Goal: Task Accomplishment & Management: Manage account settings

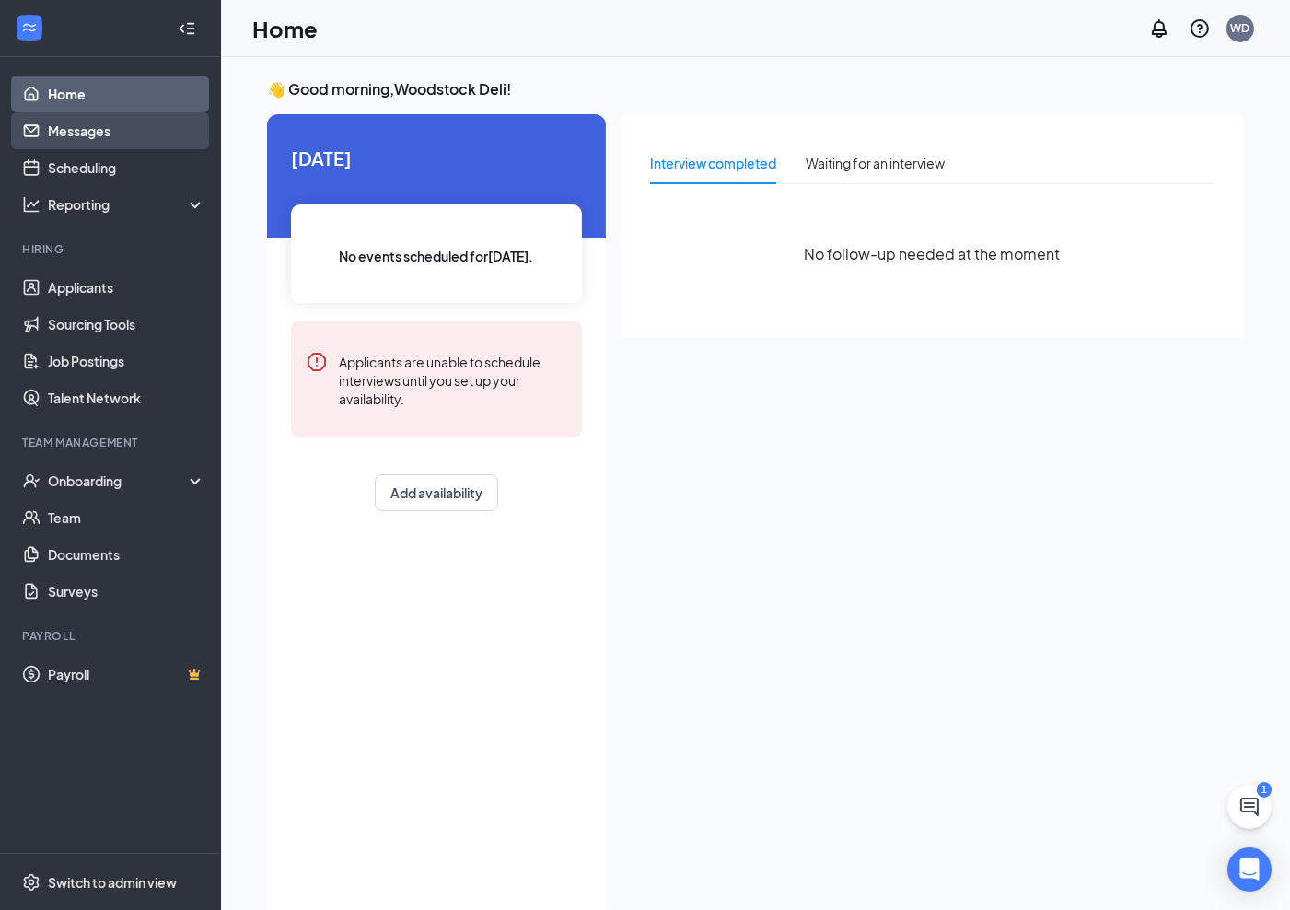
click at [65, 129] on link "Messages" at bounding box center [127, 130] width 158 height 37
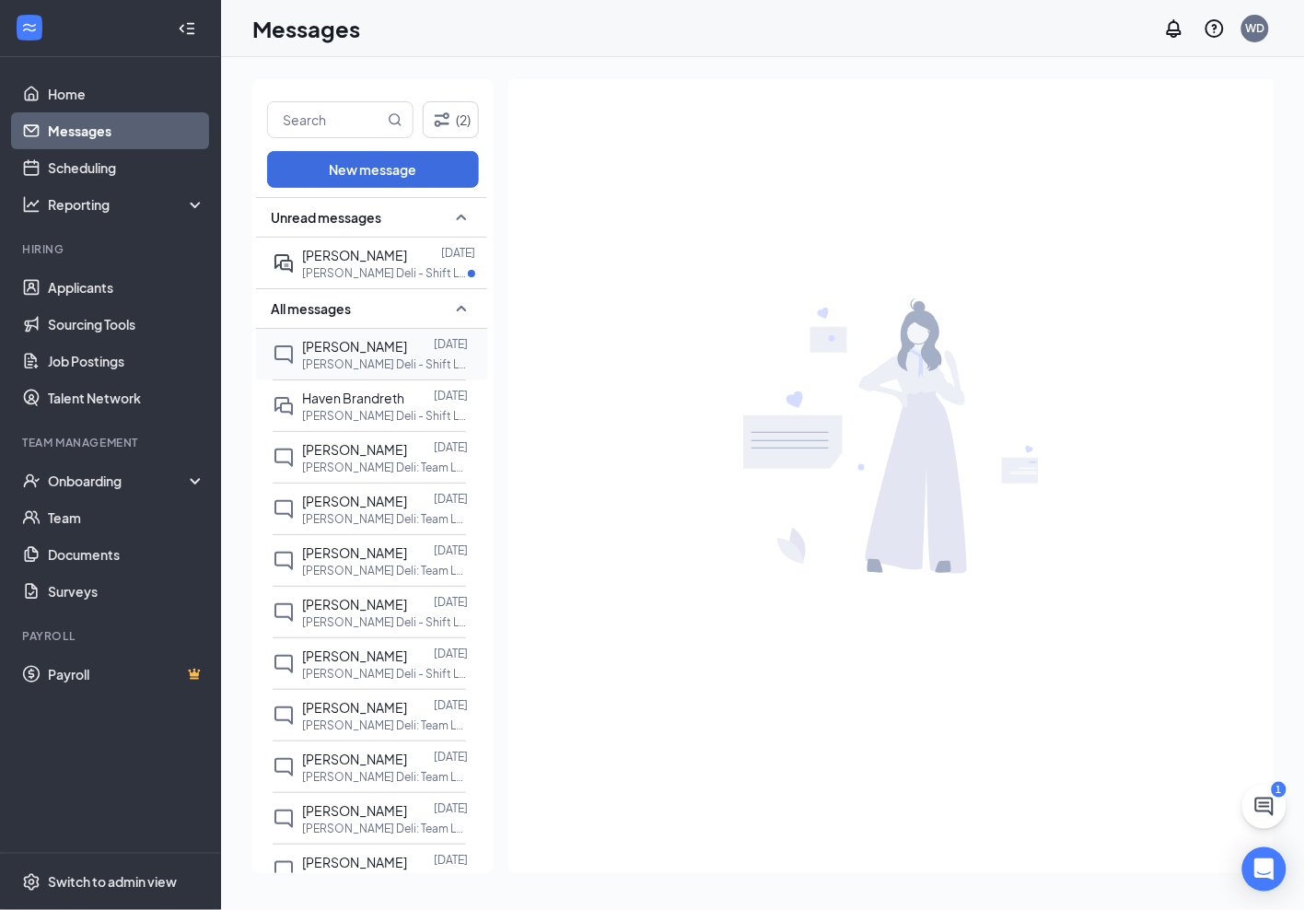
click at [383, 355] on div "[PERSON_NAME]" at bounding box center [354, 346] width 105 height 20
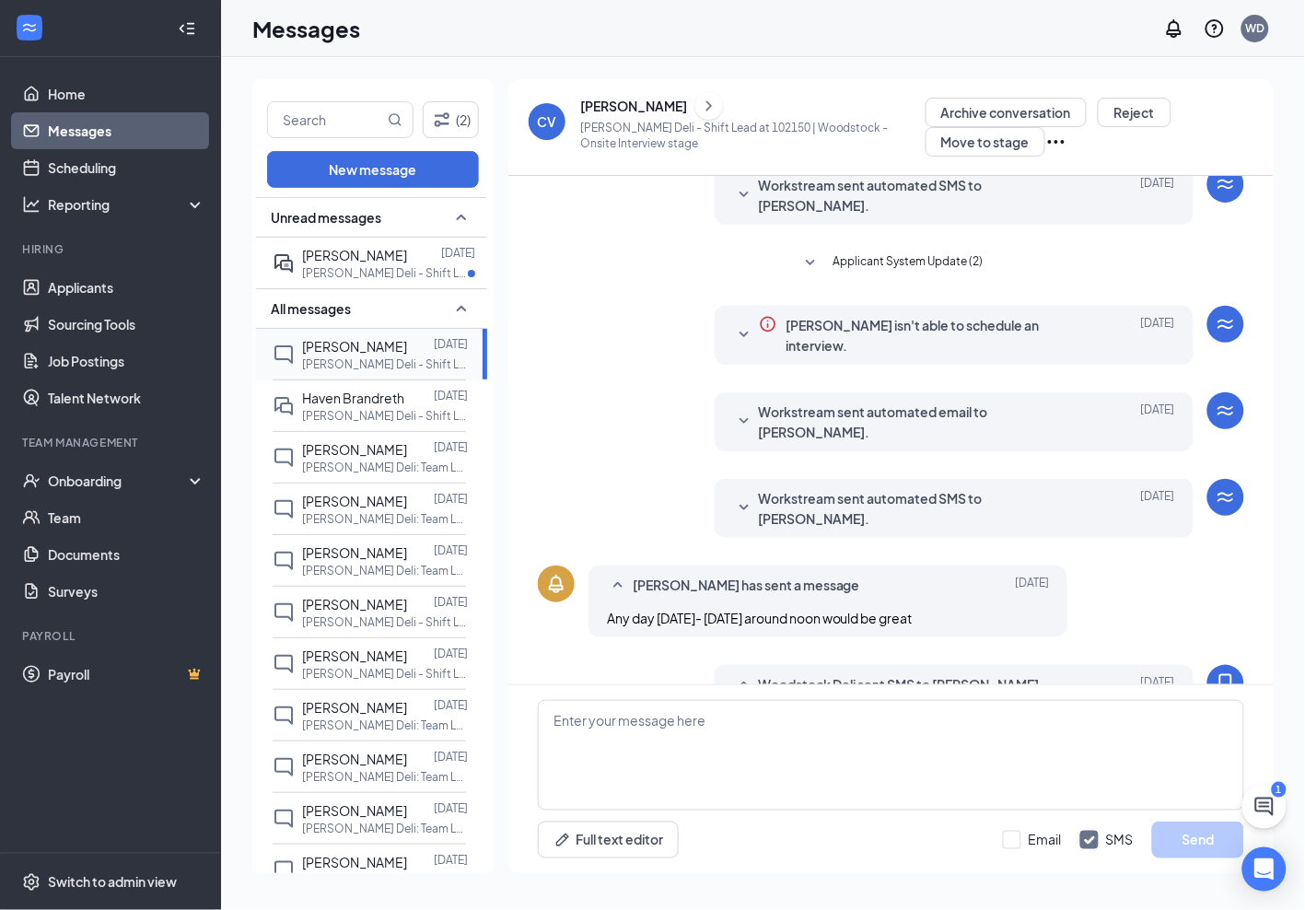
scroll to position [321, 0]
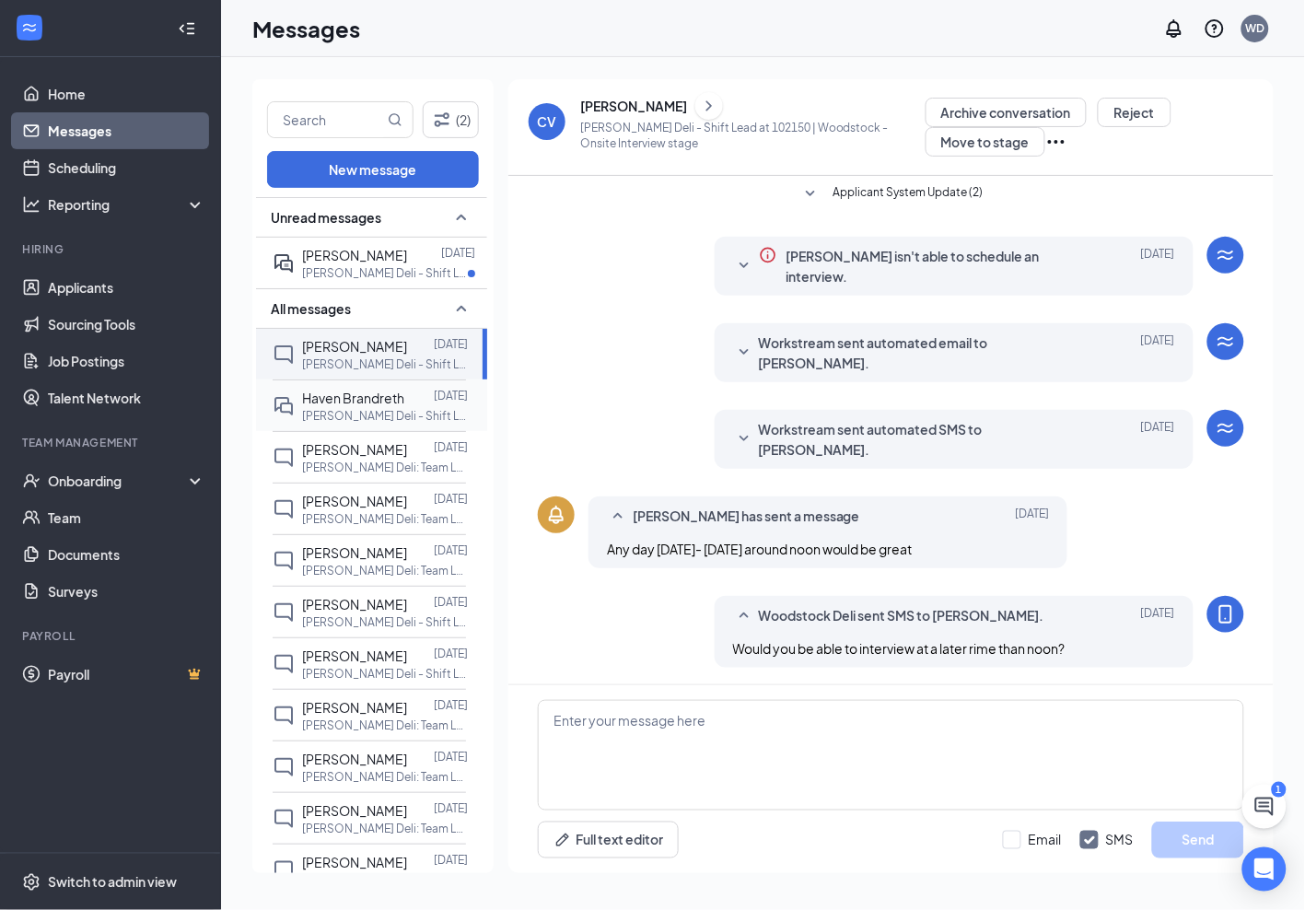
click at [327, 402] on span "Haven Brandreth" at bounding box center [353, 398] width 102 height 17
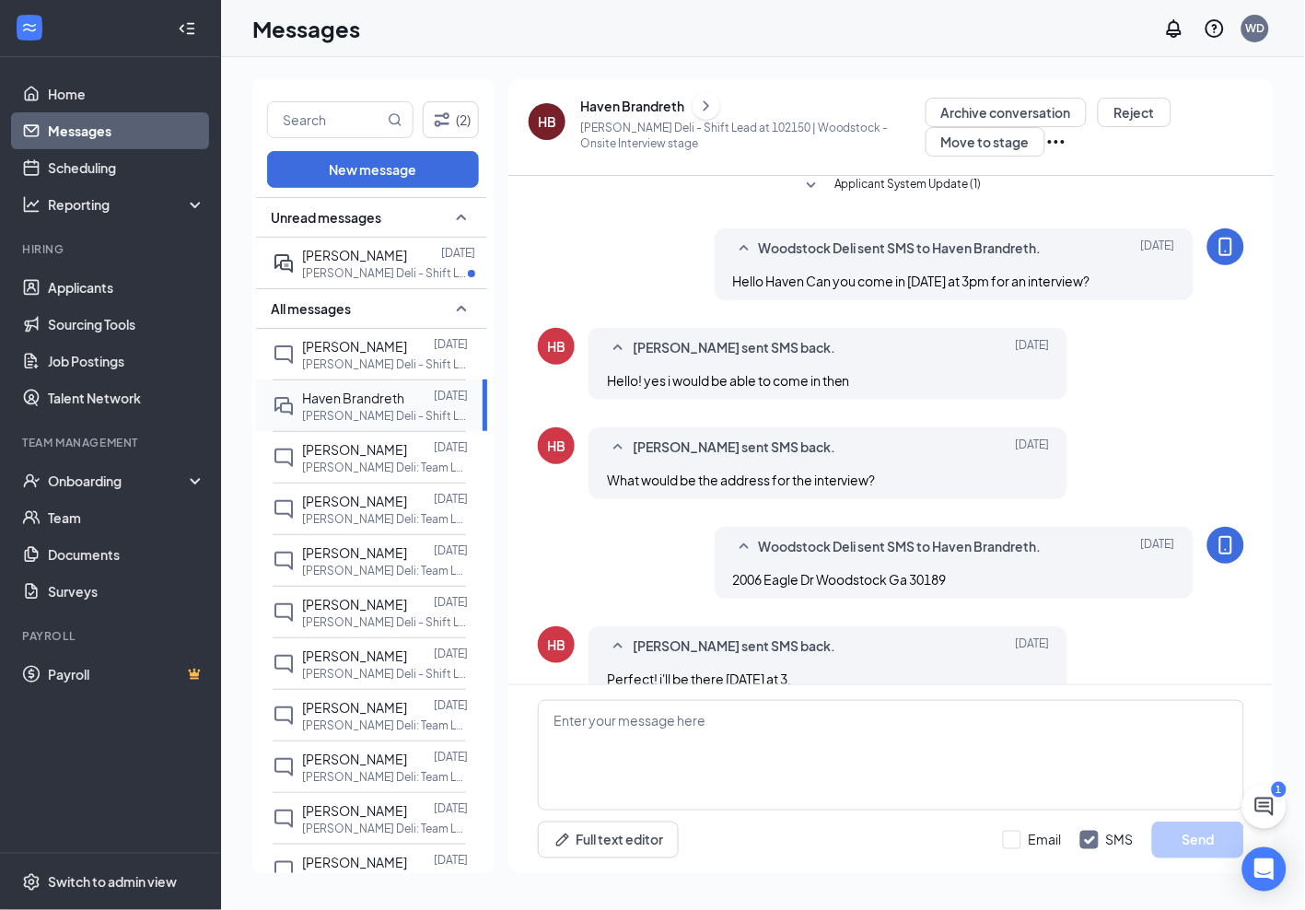
scroll to position [327, 0]
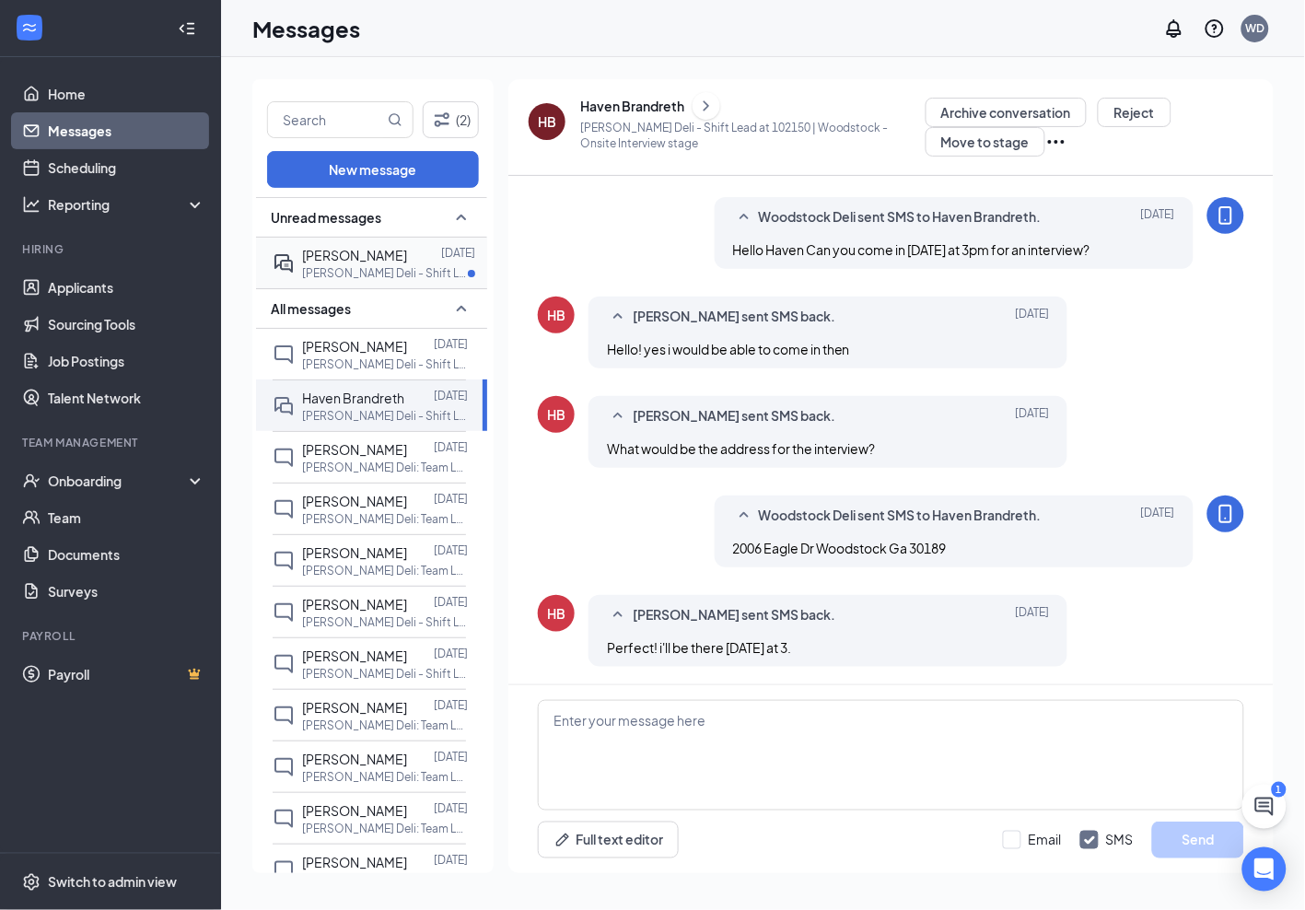
click at [391, 274] on p "[PERSON_NAME] Deli - Shift Lead at [GEOGRAPHIC_DATA] | [GEOGRAPHIC_DATA]" at bounding box center [385, 273] width 166 height 16
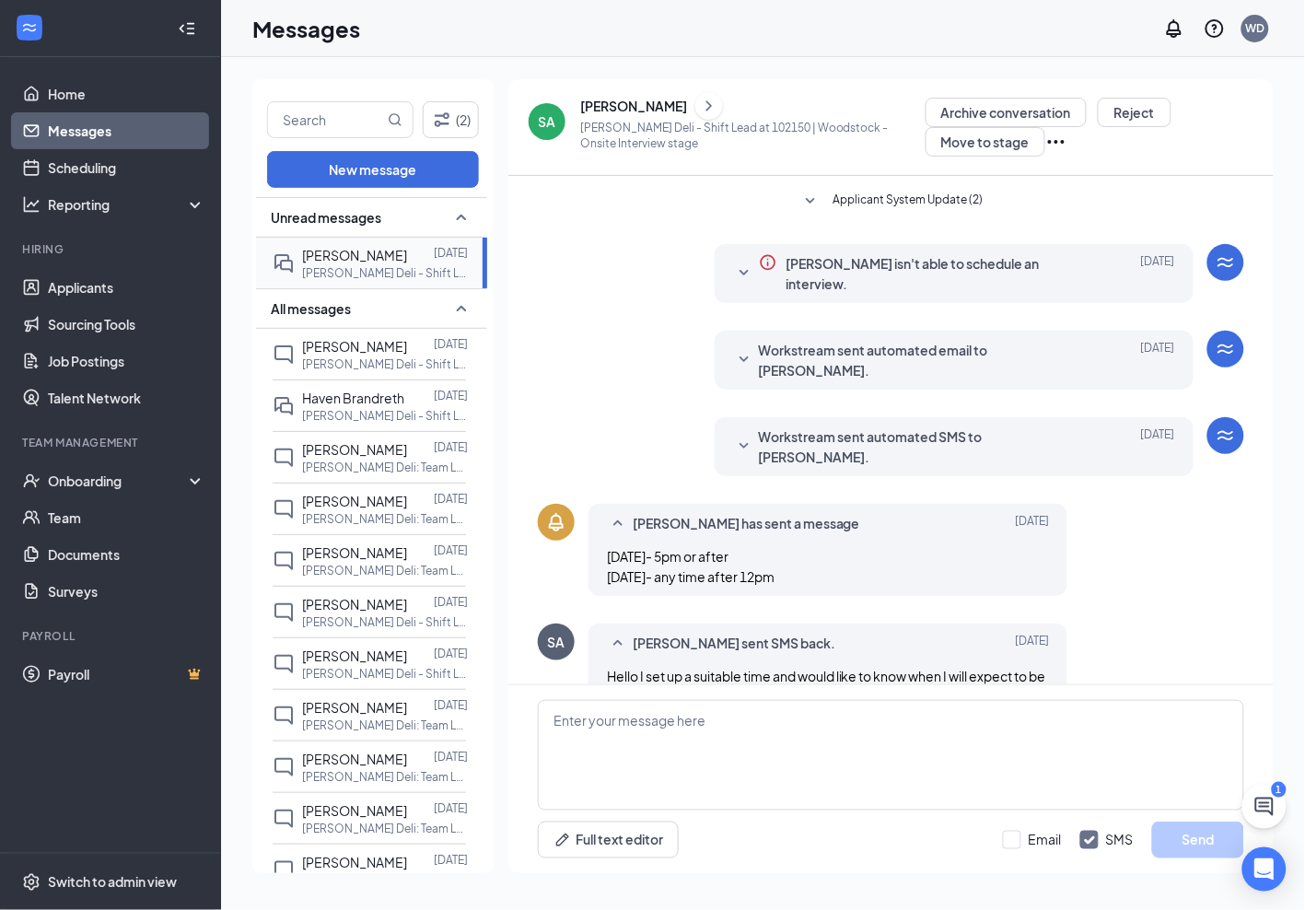
scroll to position [362, 0]
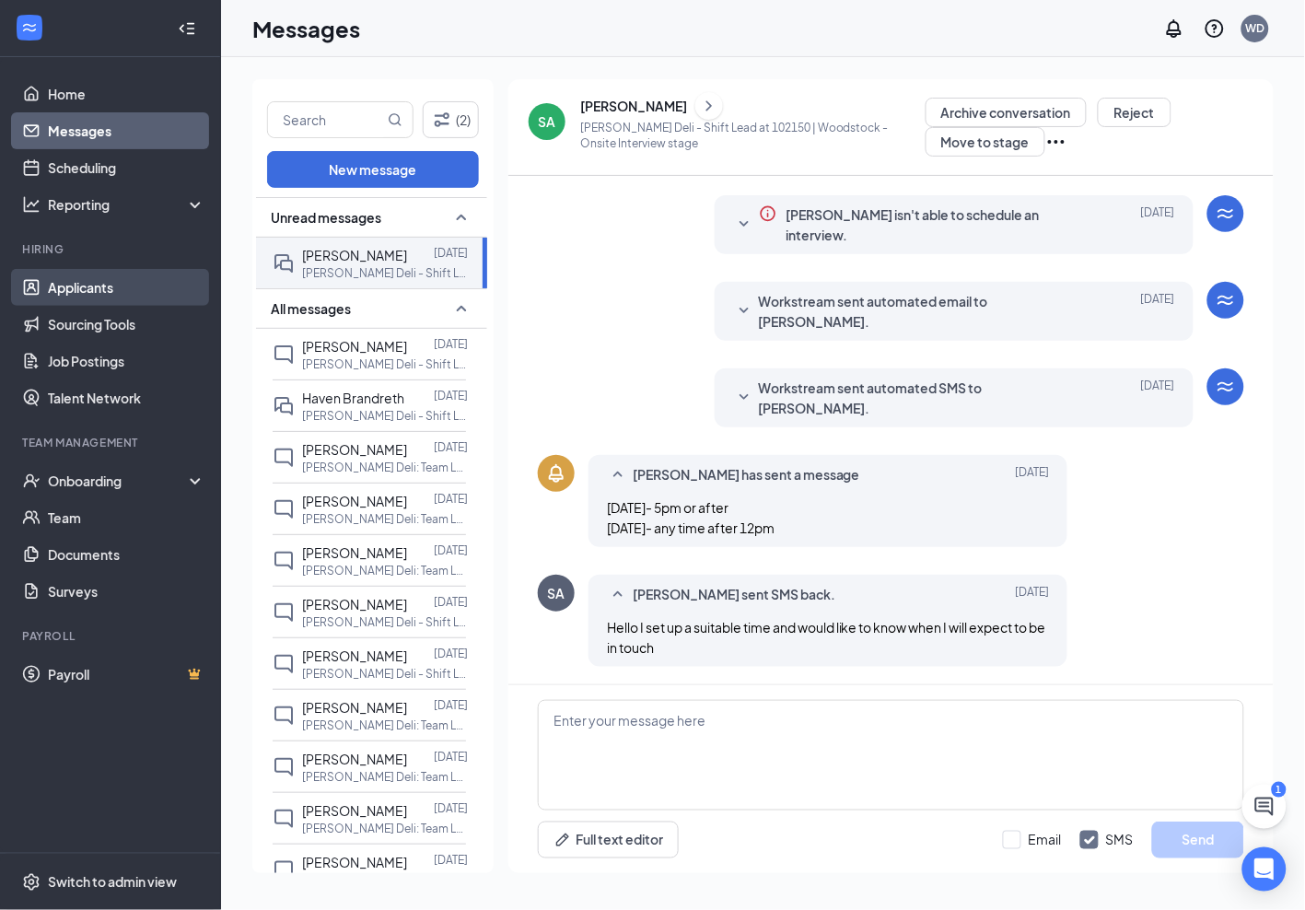
click at [87, 276] on link "Applicants" at bounding box center [127, 287] width 158 height 37
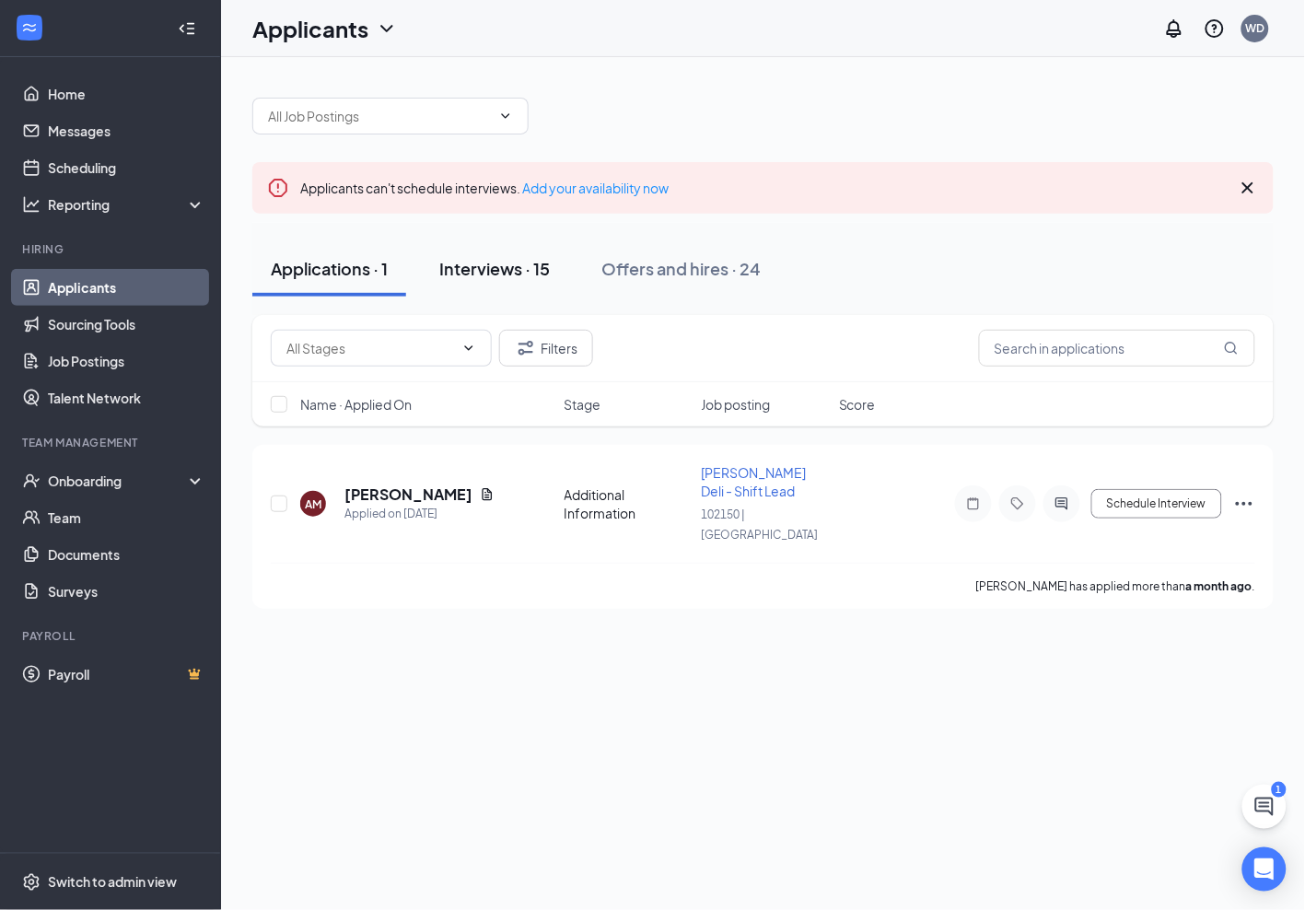
click at [510, 265] on div "Interviews · 15" at bounding box center [494, 268] width 111 height 23
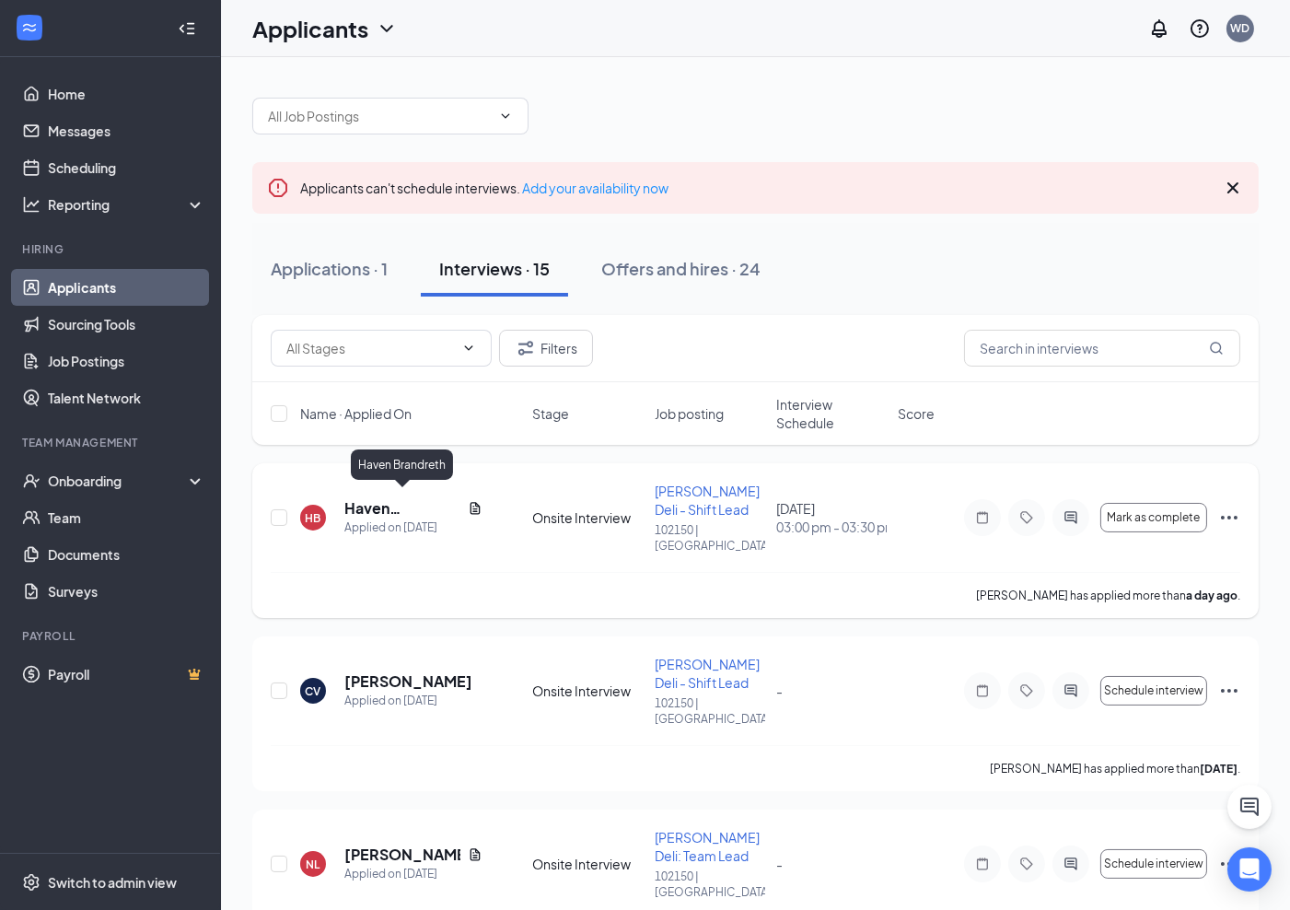
click at [381, 500] on h5 "Haven Brandreth" at bounding box center [403, 508] width 116 height 20
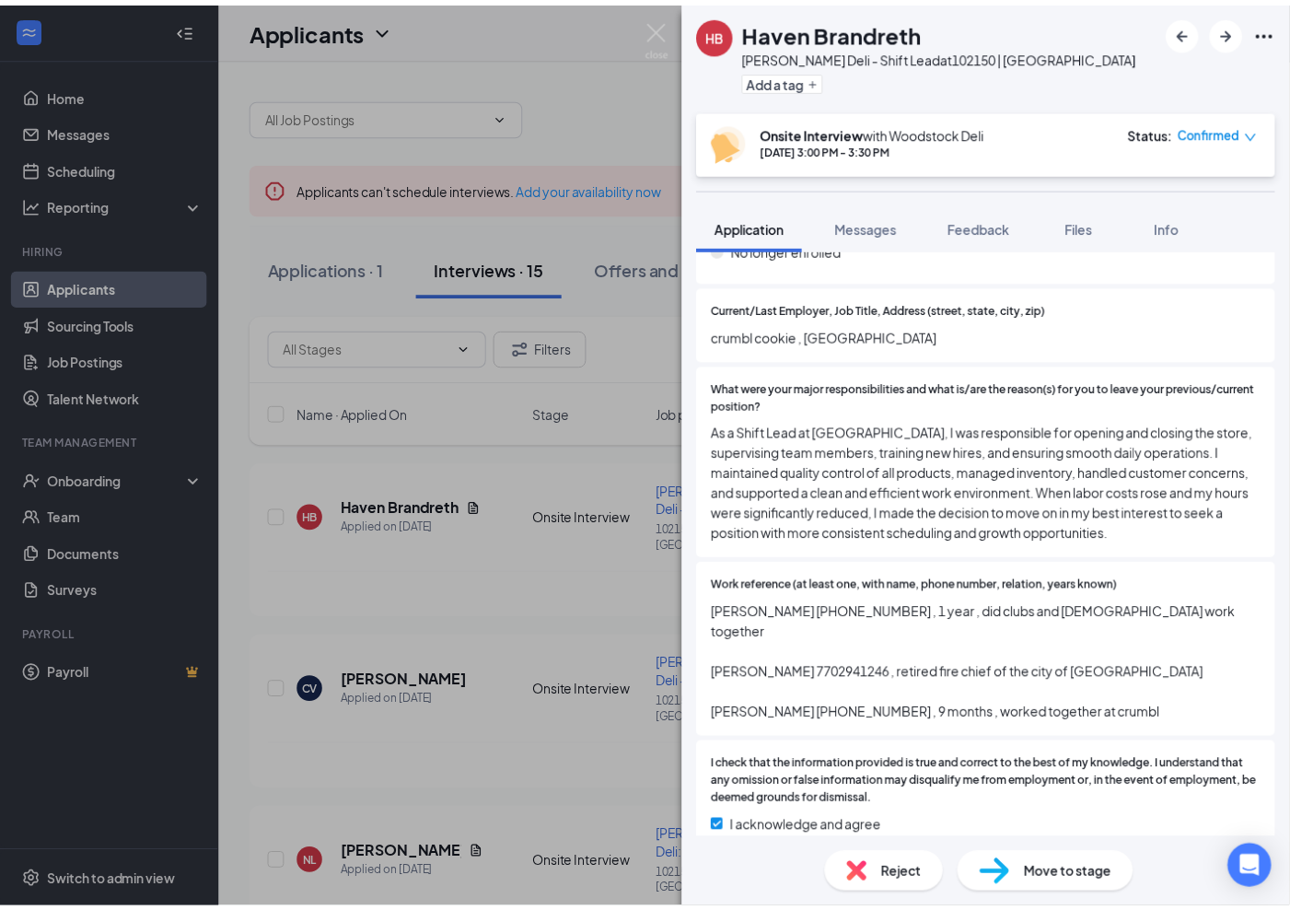
scroll to position [1656, 0]
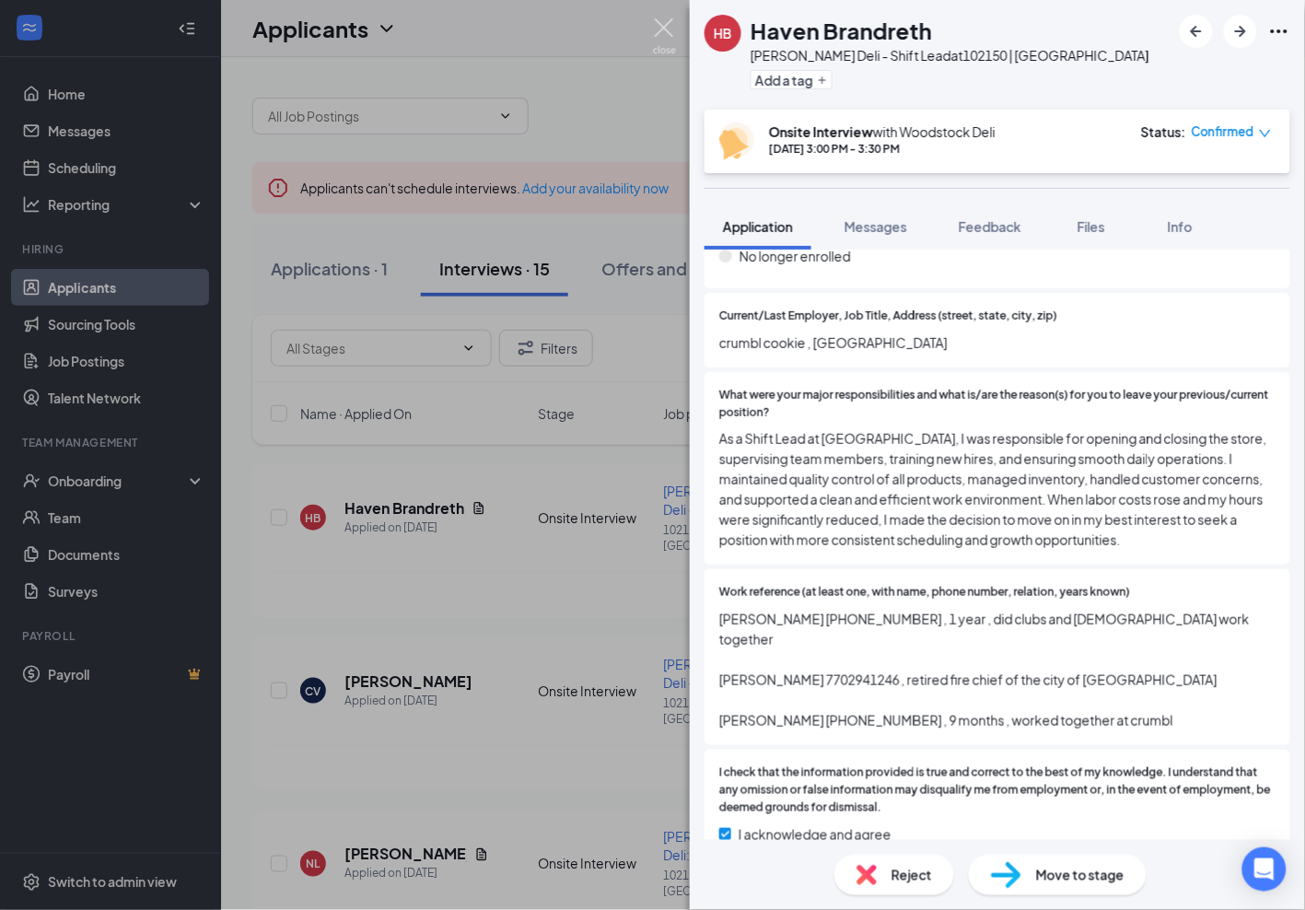
click at [656, 19] on img at bounding box center [664, 36] width 23 height 36
